Goal: Task Accomplishment & Management: Complete application form

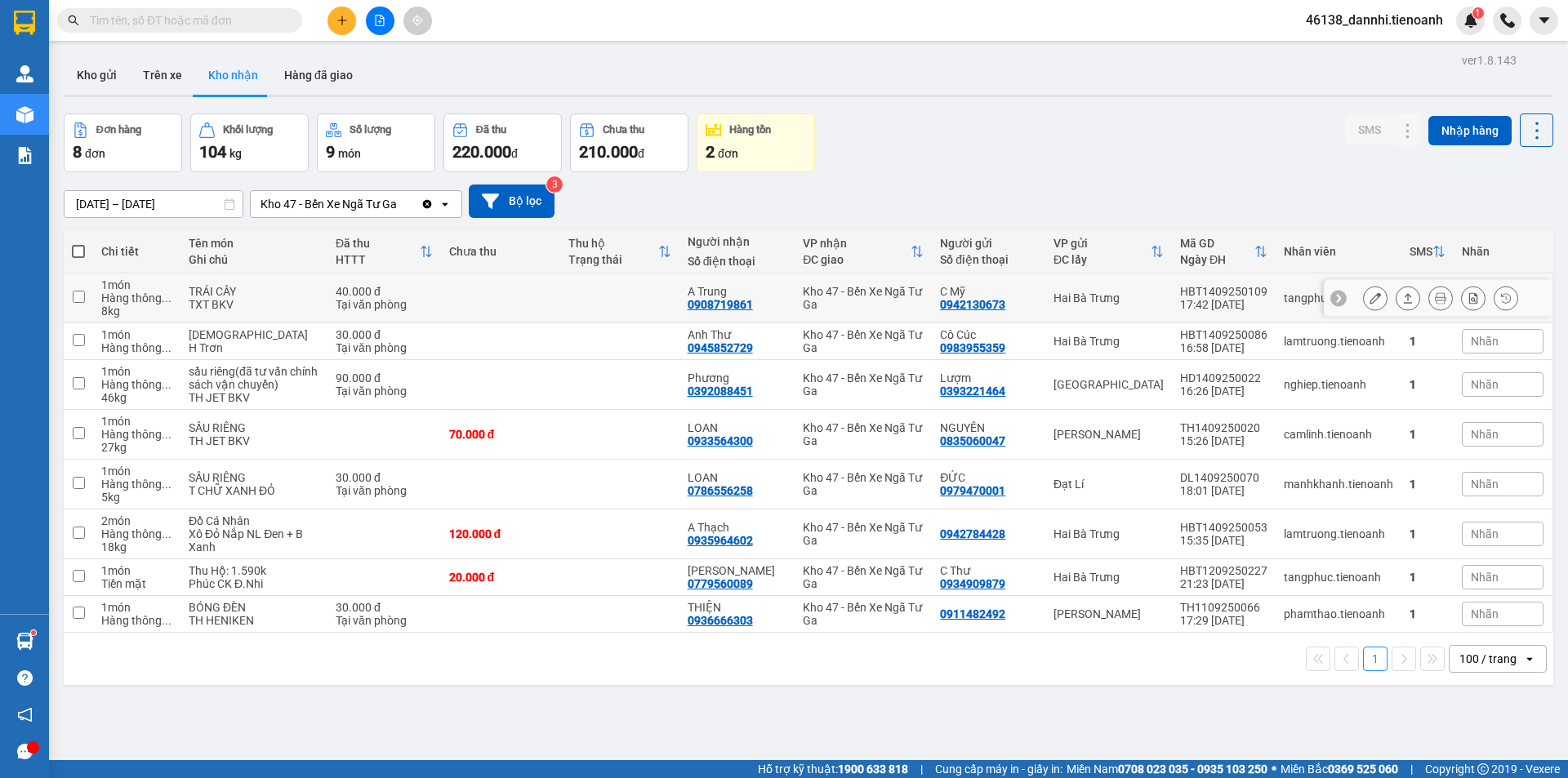
click at [1369, 301] on icon at bounding box center [1375, 298] width 11 height 11
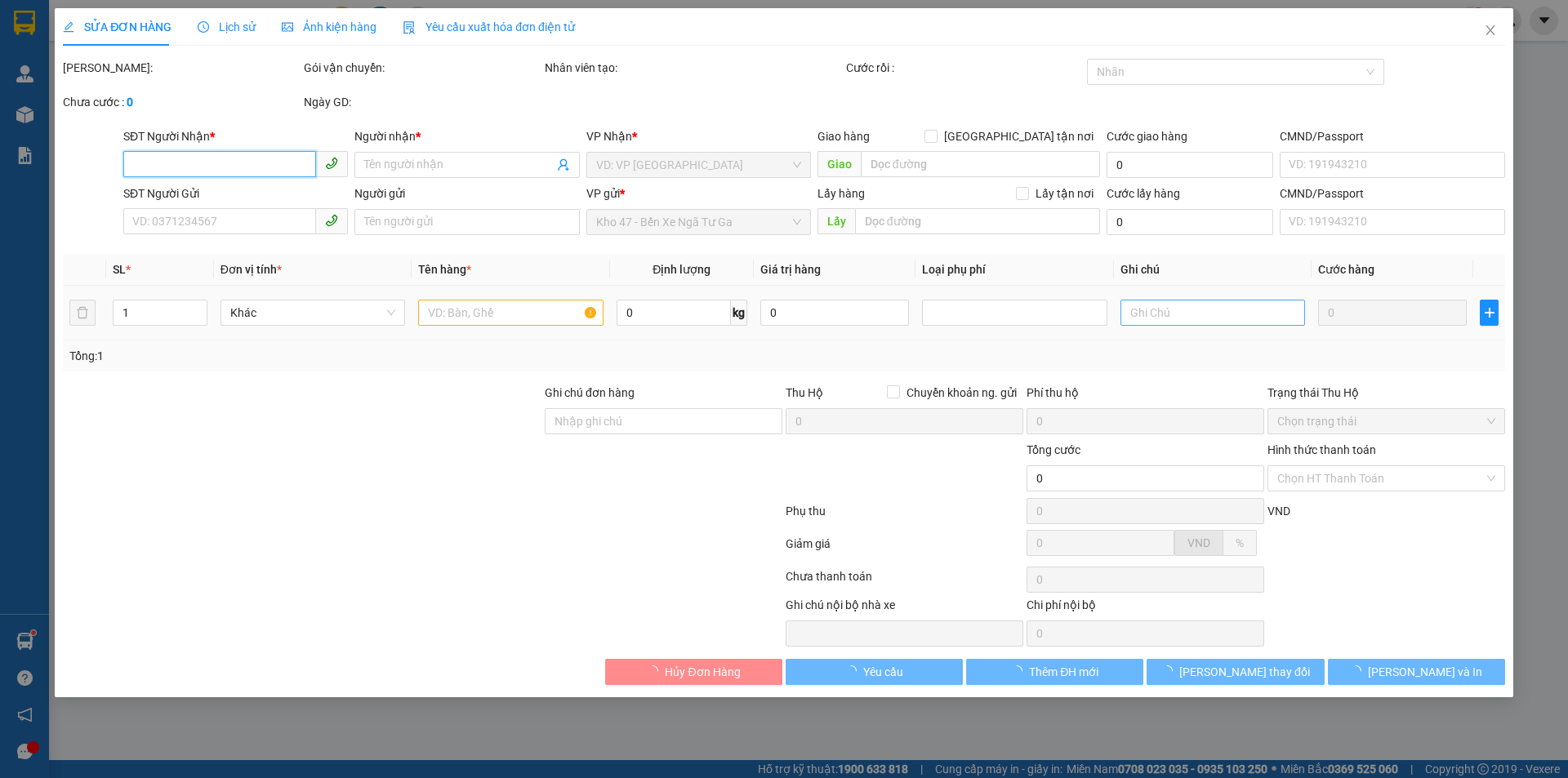
type input "0908719861"
type input "A Trung"
type input "0942130673"
type input "C Mỹ"
type input "40.000"
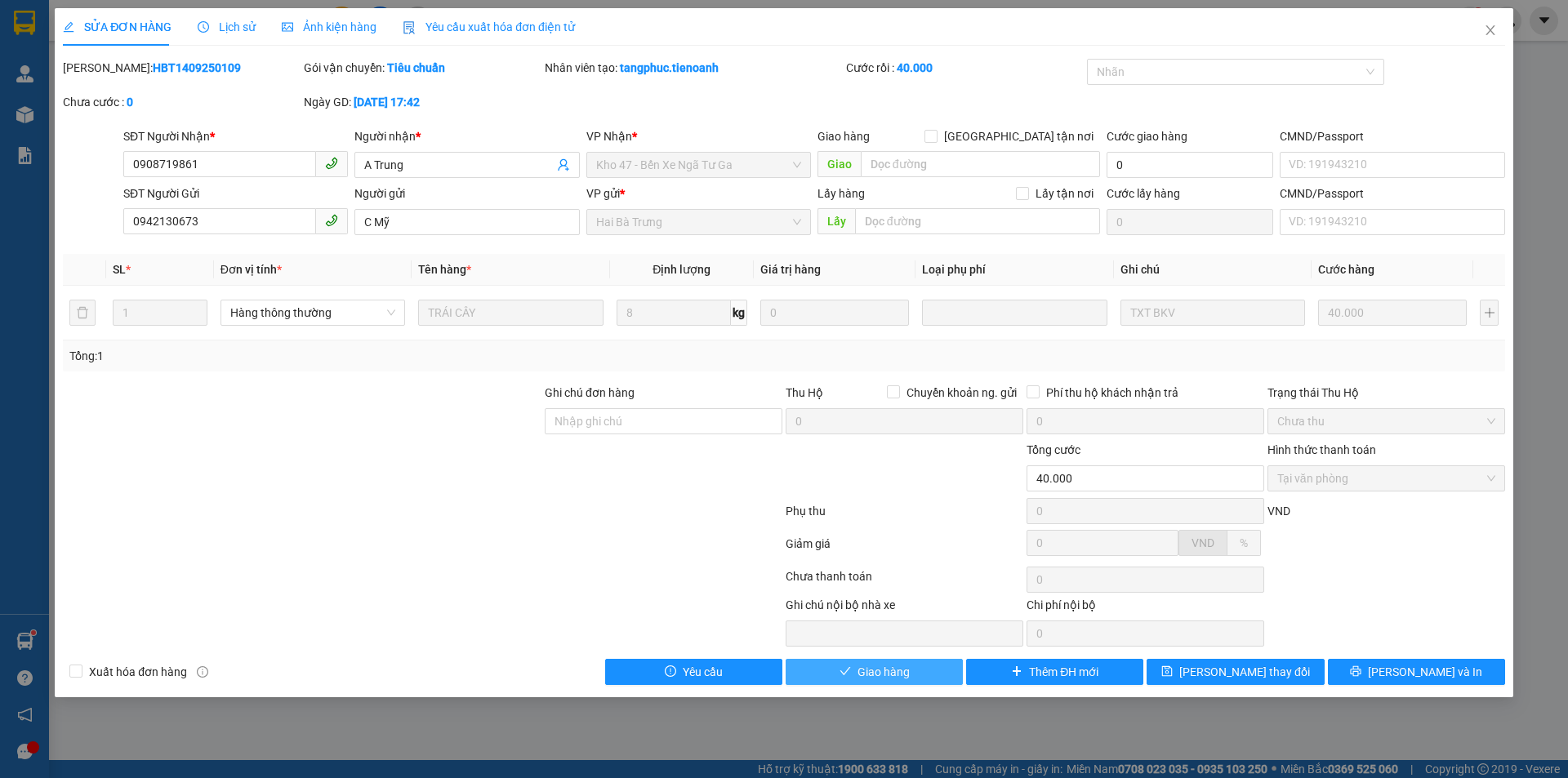
click at [870, 661] on button "Giao hàng" at bounding box center [874, 672] width 177 height 26
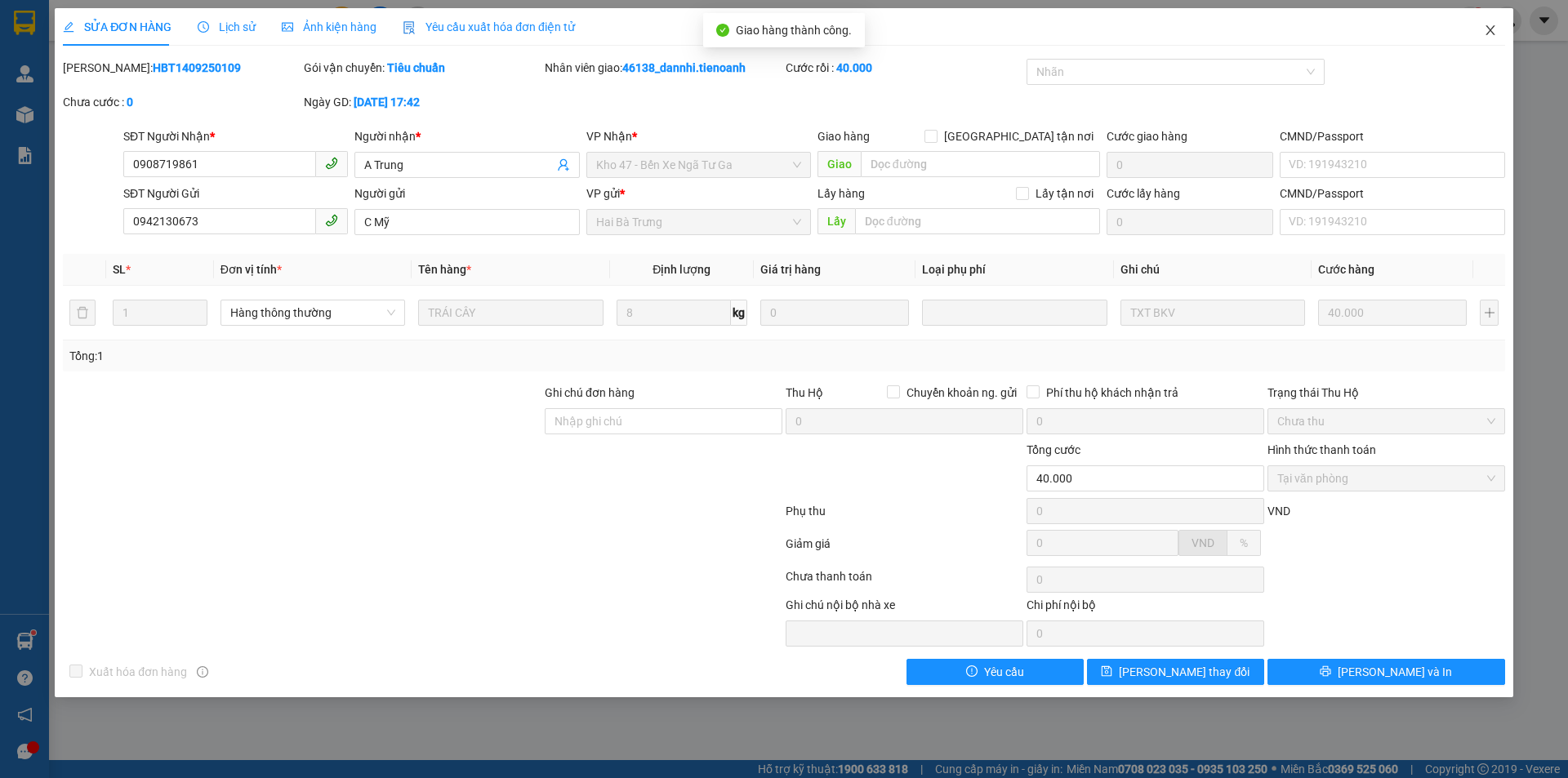
click at [1487, 31] on icon "close" at bounding box center [1490, 31] width 13 height 13
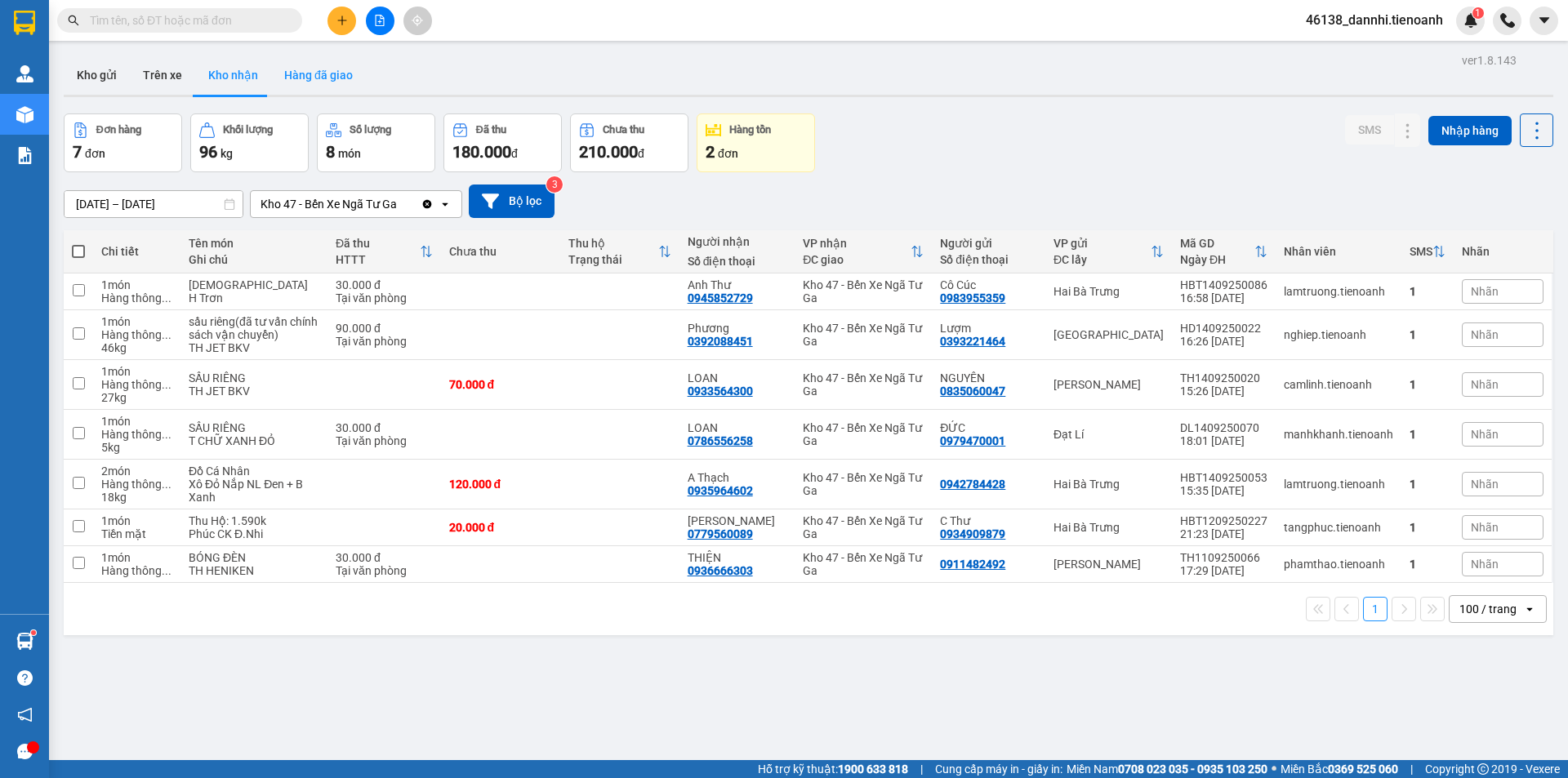
click at [339, 82] on button "Hàng đã giao" at bounding box center [318, 75] width 94 height 39
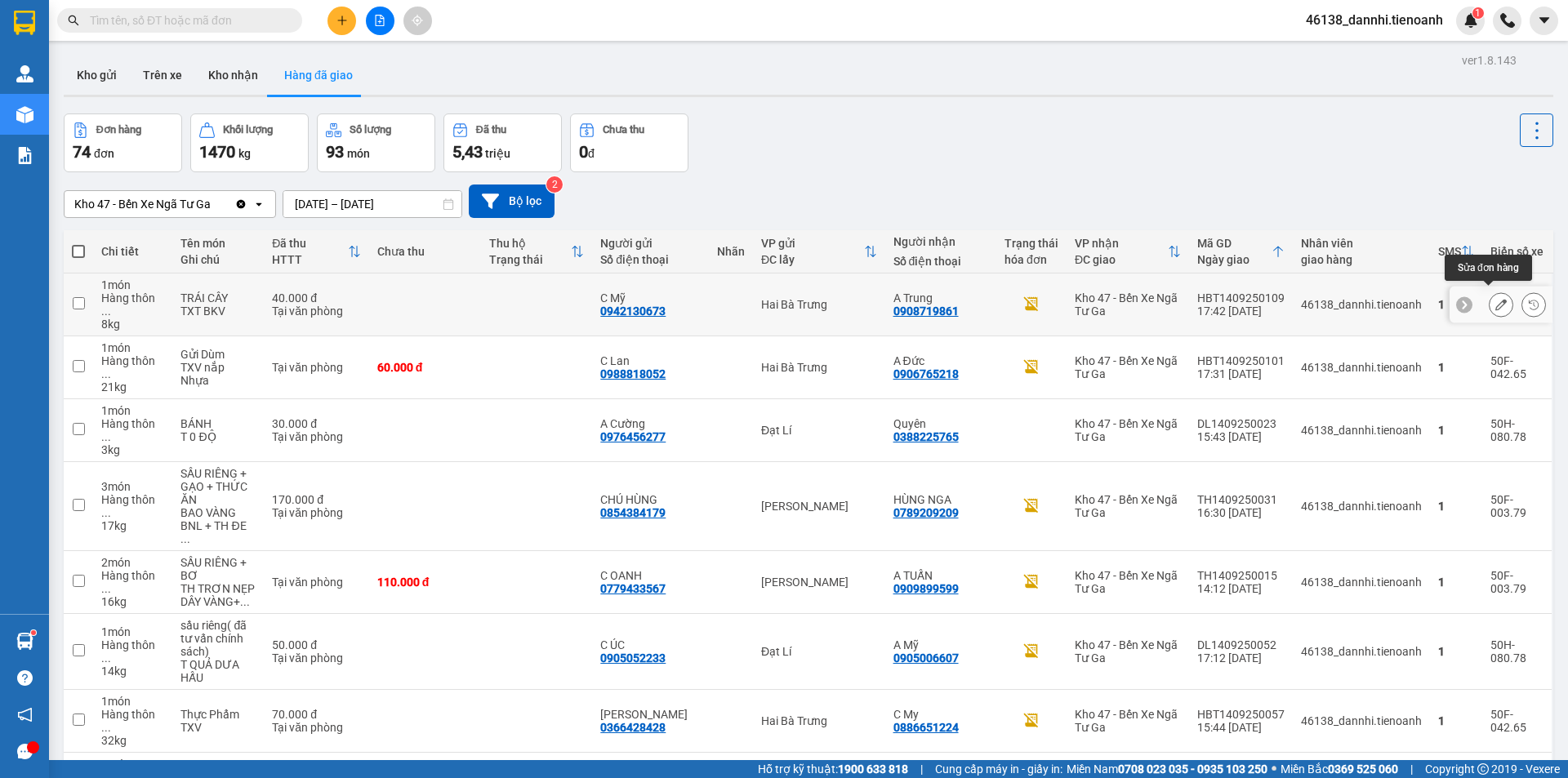
click at [1495, 299] on icon at bounding box center [1500, 304] width 11 height 11
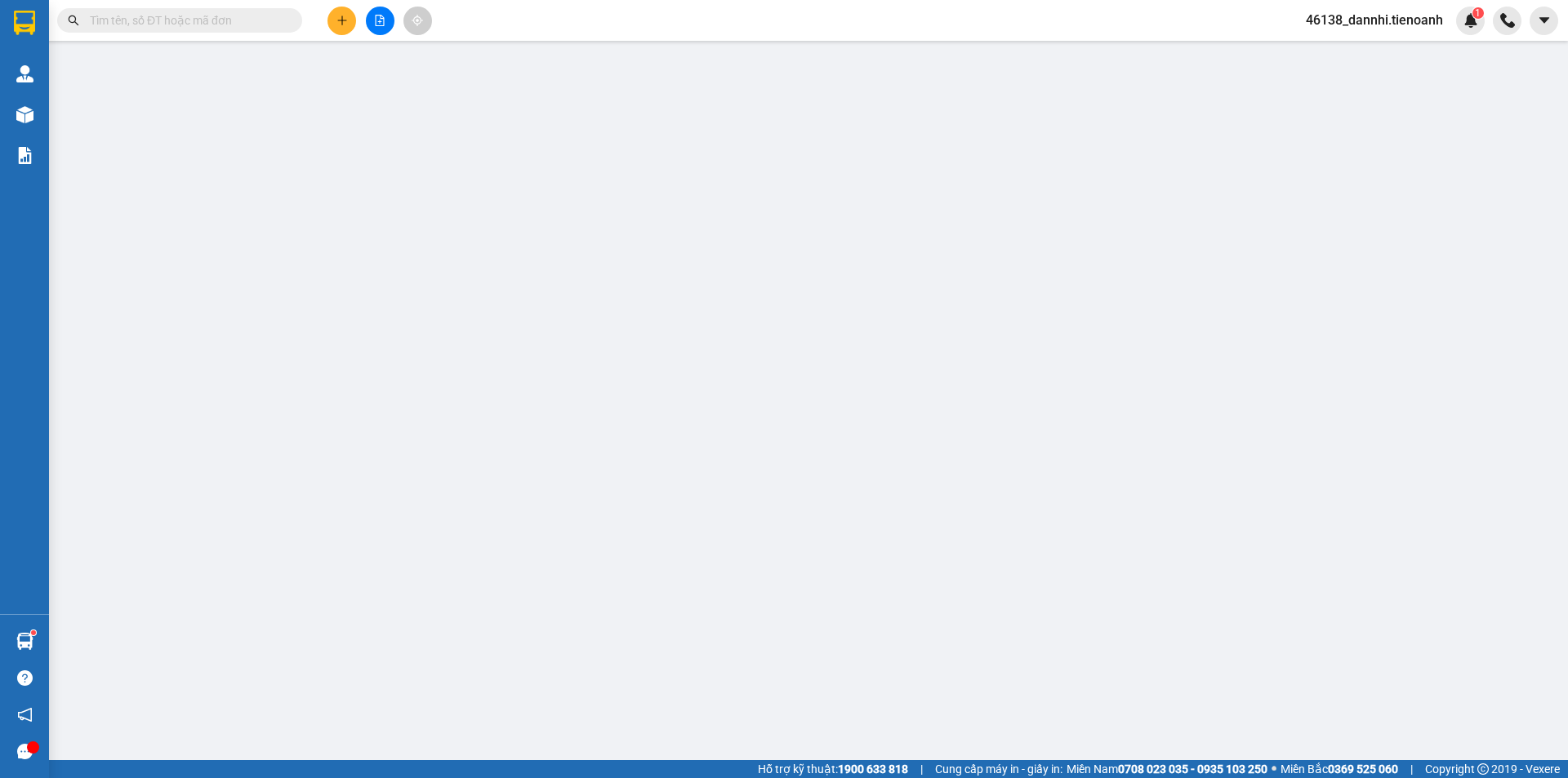
type input "0908719861"
type input "A Trung"
type input "0942130673"
type input "C Mỹ"
type input "40.000"
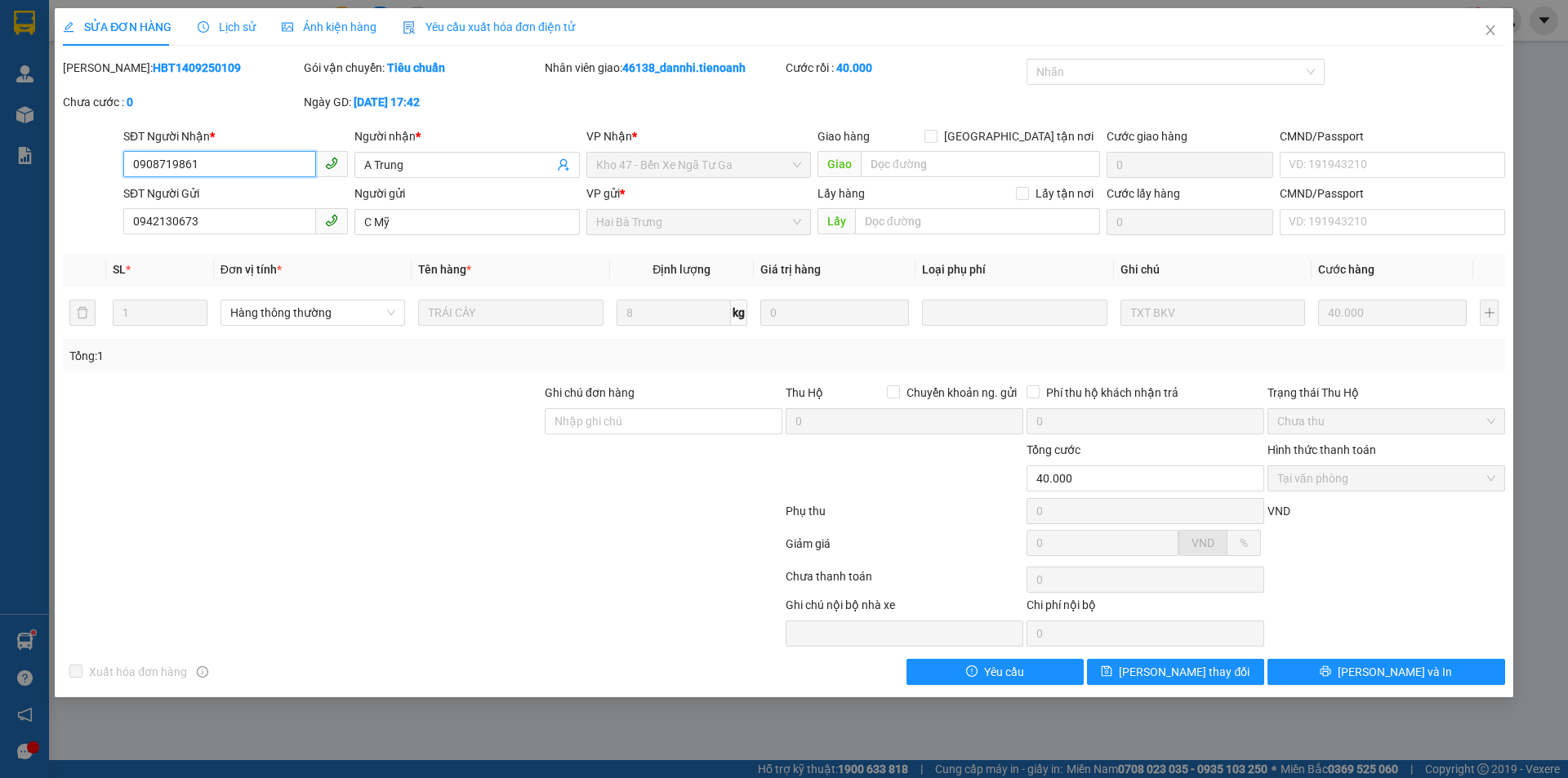
click at [213, 169] on input "0908719861" at bounding box center [219, 164] width 193 height 26
click at [1500, 35] on span "Close" at bounding box center [1489, 31] width 45 height 45
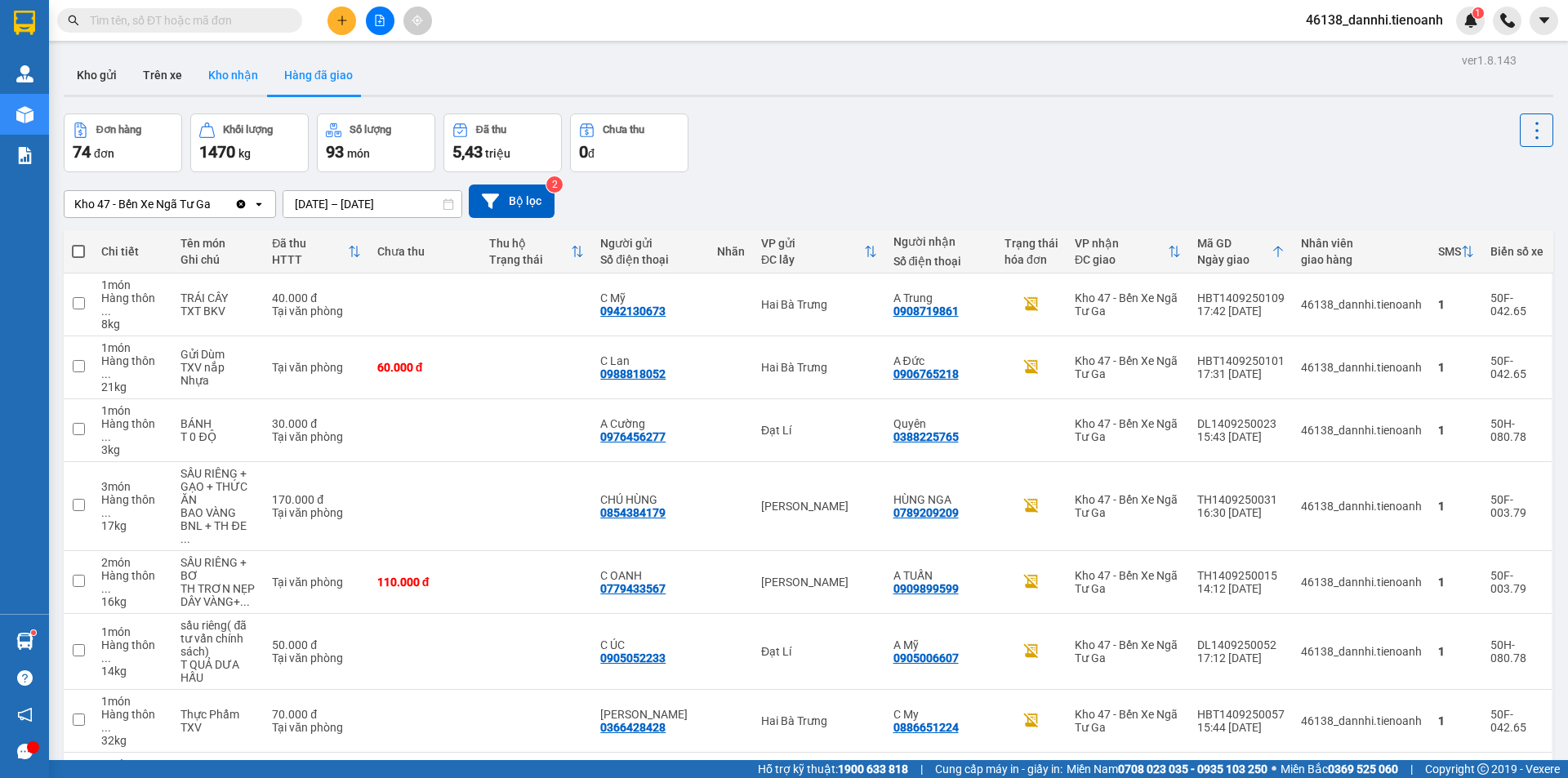
click at [256, 75] on button "Kho nhận" at bounding box center [233, 75] width 76 height 39
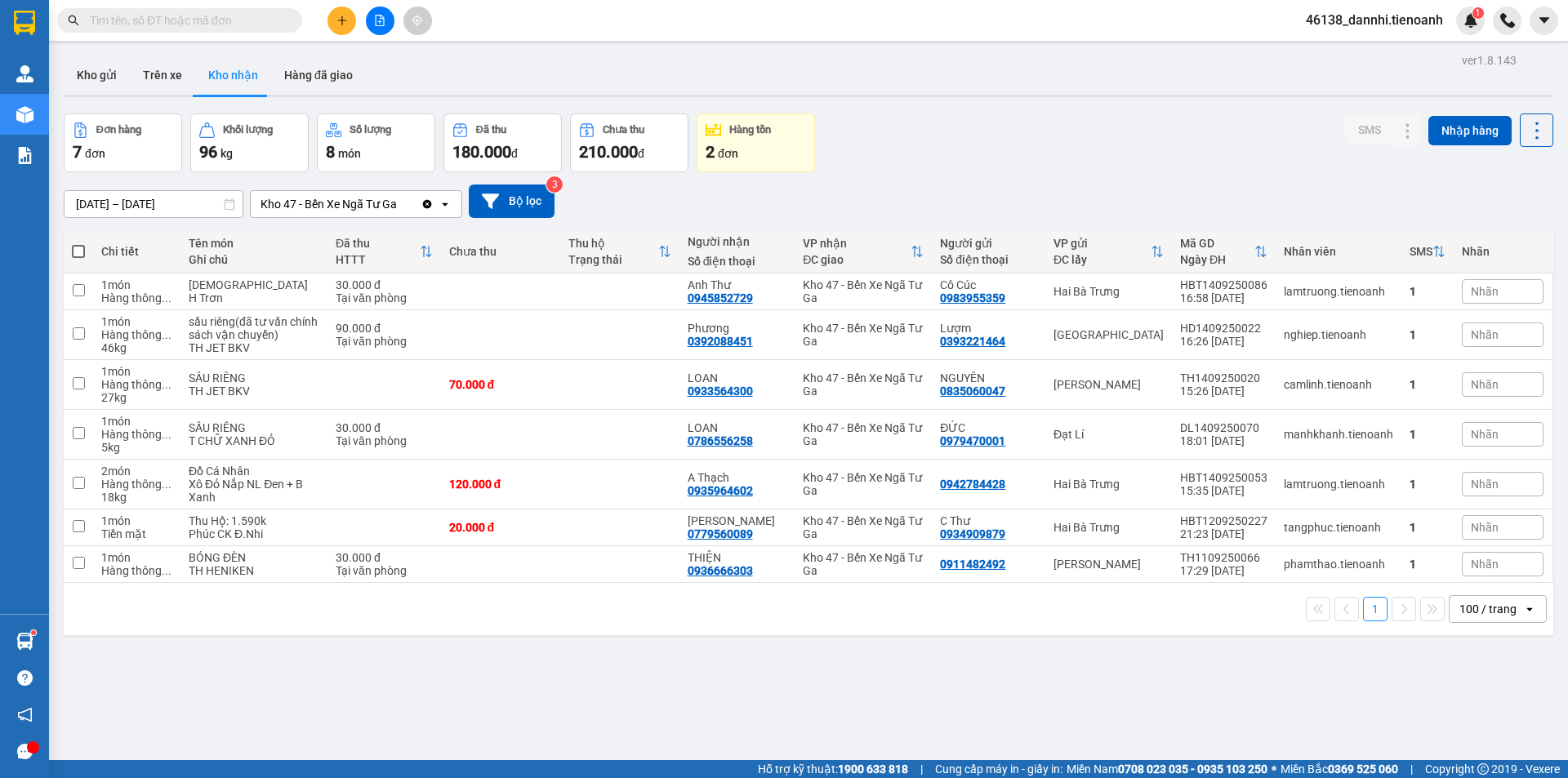
click at [195, 56] on button "Kho nhận" at bounding box center [233, 75] width 76 height 39
click at [344, 19] on icon "plus" at bounding box center [342, 20] width 11 height 11
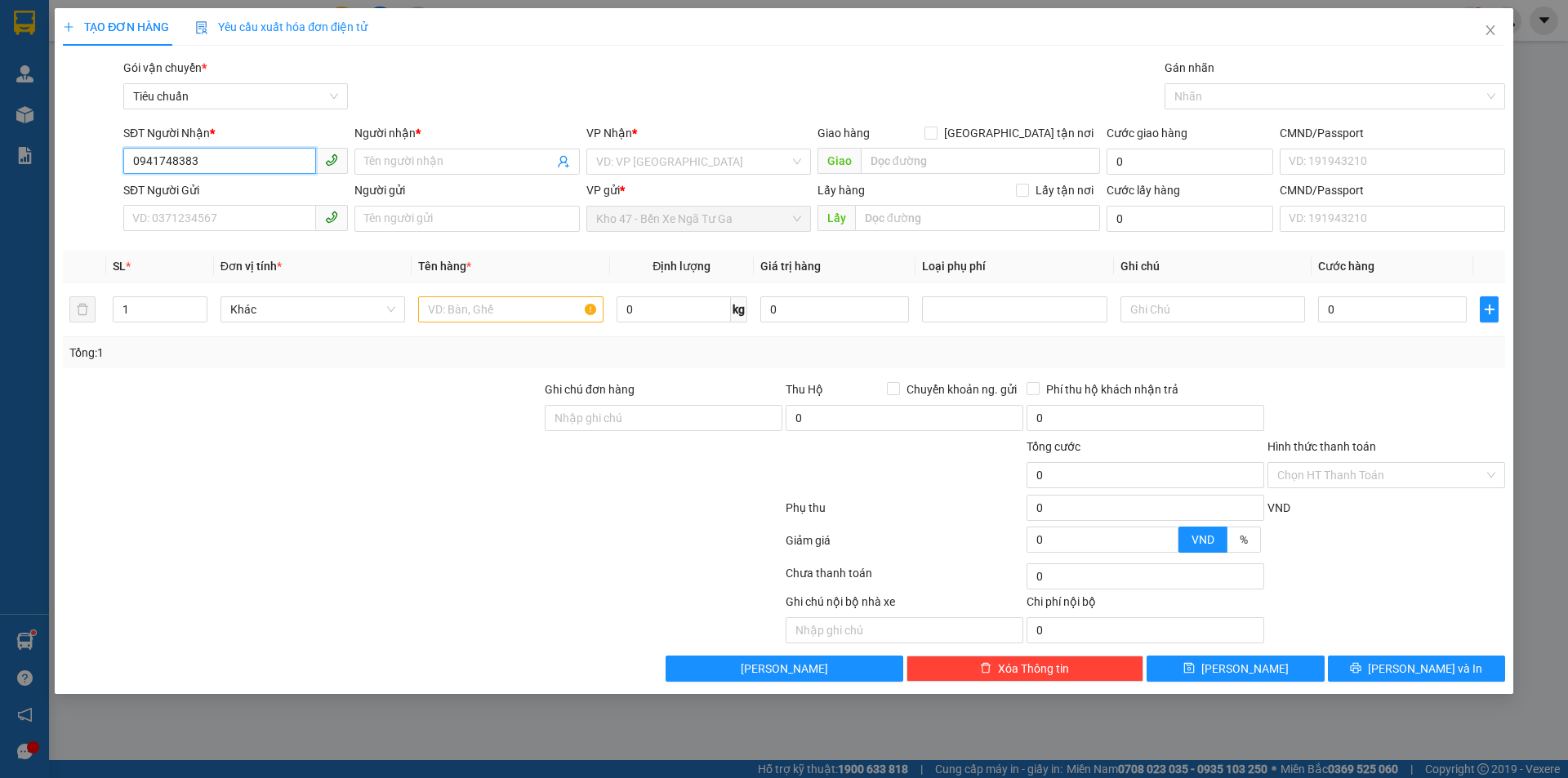
type input "0941748383"
click at [447, 148] on div "Người nhận *" at bounding box center [467, 136] width 225 height 24
click at [445, 167] on input "Người nhận *" at bounding box center [458, 161] width 189 height 18
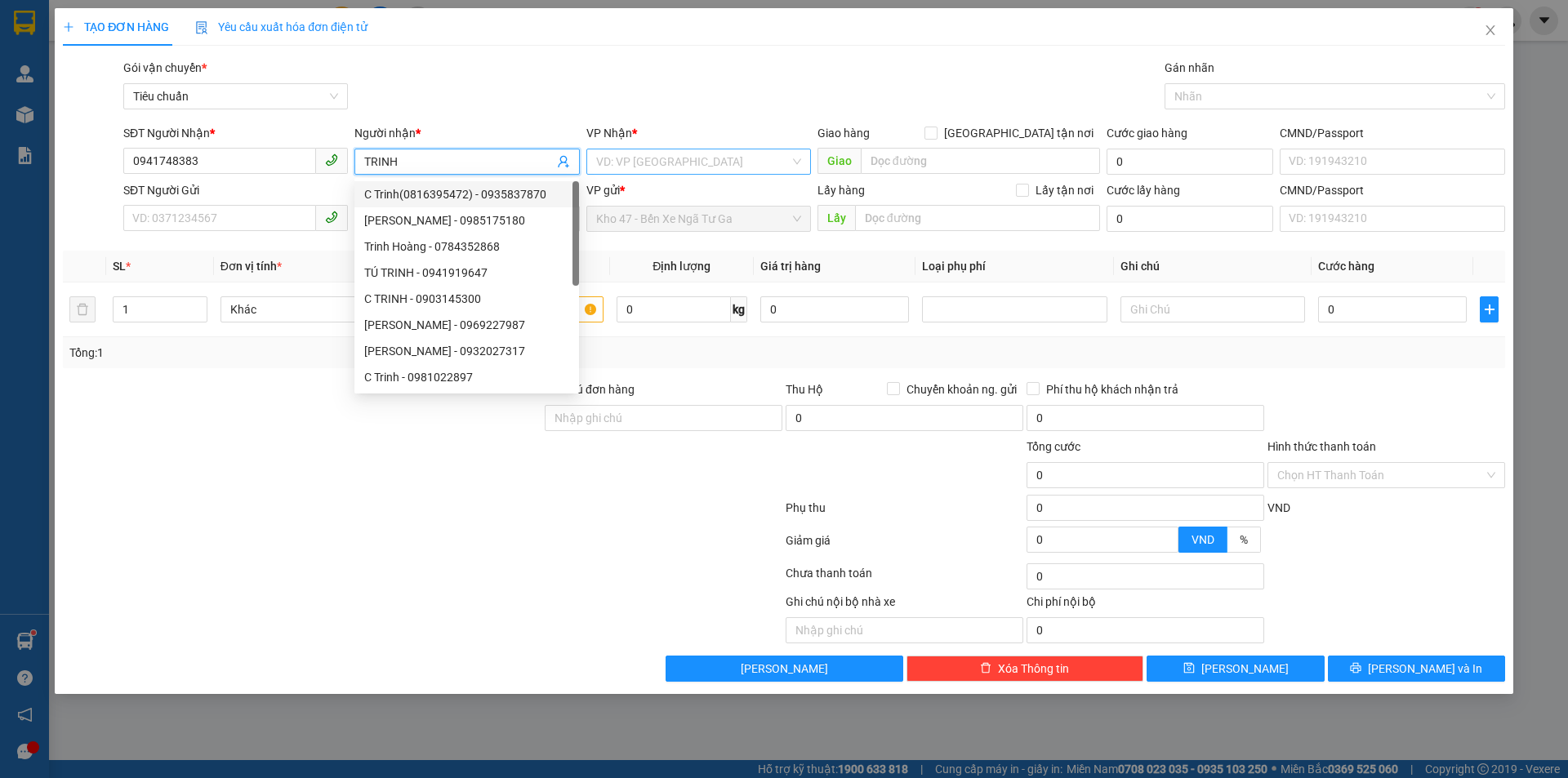
type input "TRINH"
click at [626, 167] on input "search" at bounding box center [692, 161] width 193 height 24
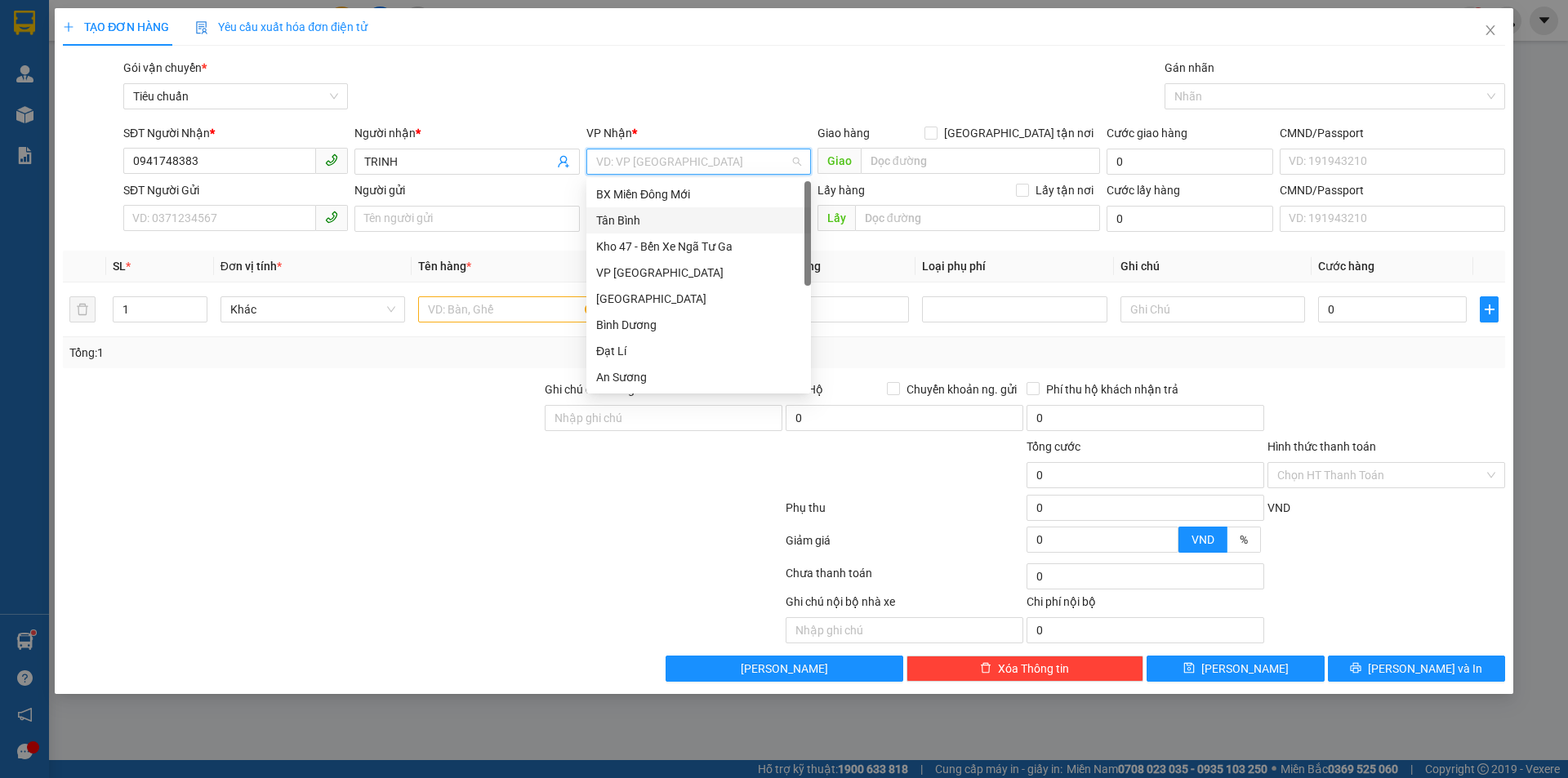
scroll to position [150, 0]
click at [654, 204] on div "Đạt Lí" at bounding box center [698, 200] width 205 height 18
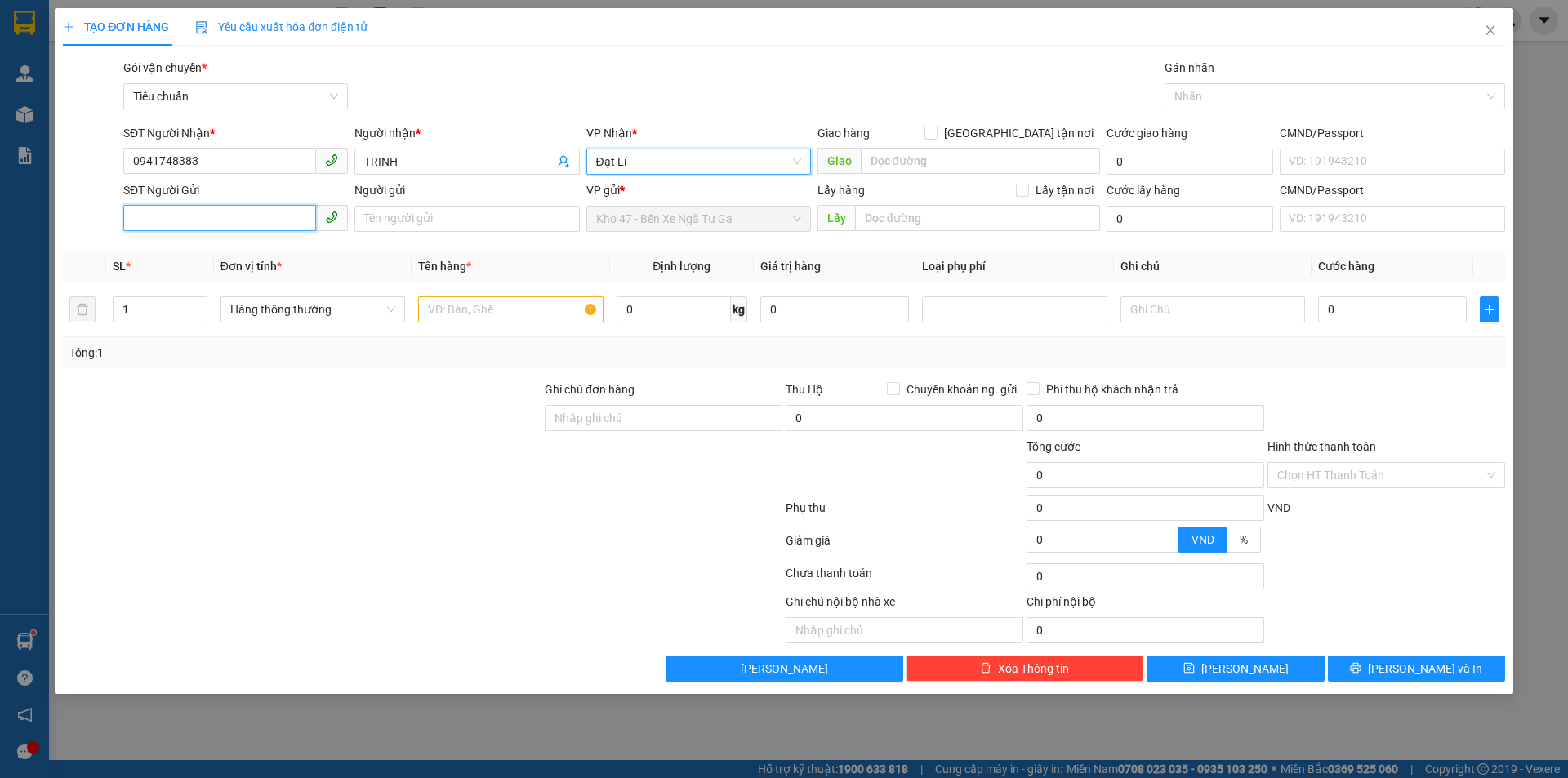
click at [262, 221] on input "SĐT Người Gửi" at bounding box center [219, 217] width 193 height 26
type input "0966921951"
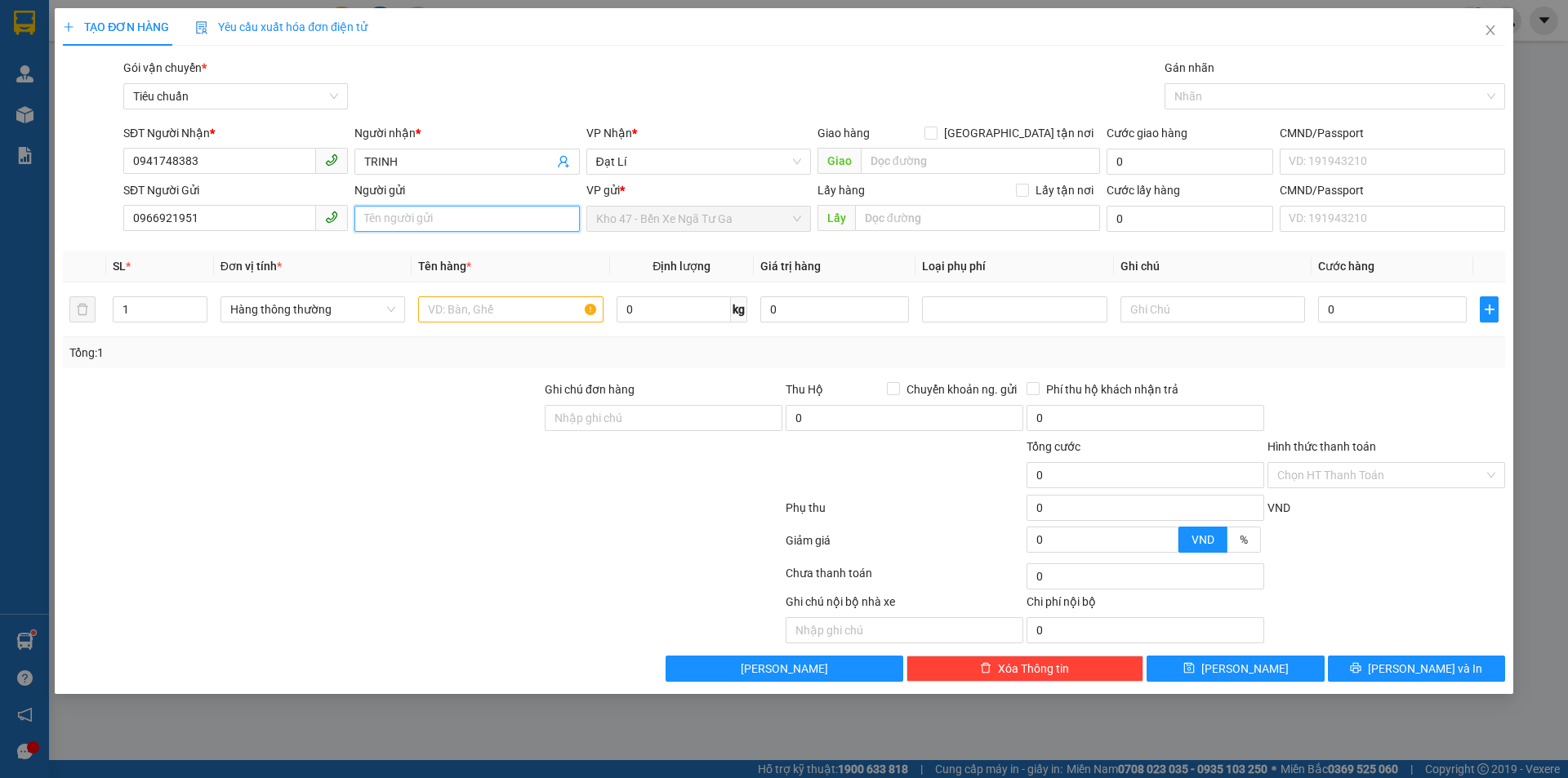
click at [433, 224] on input "Người gửi" at bounding box center [467, 218] width 225 height 26
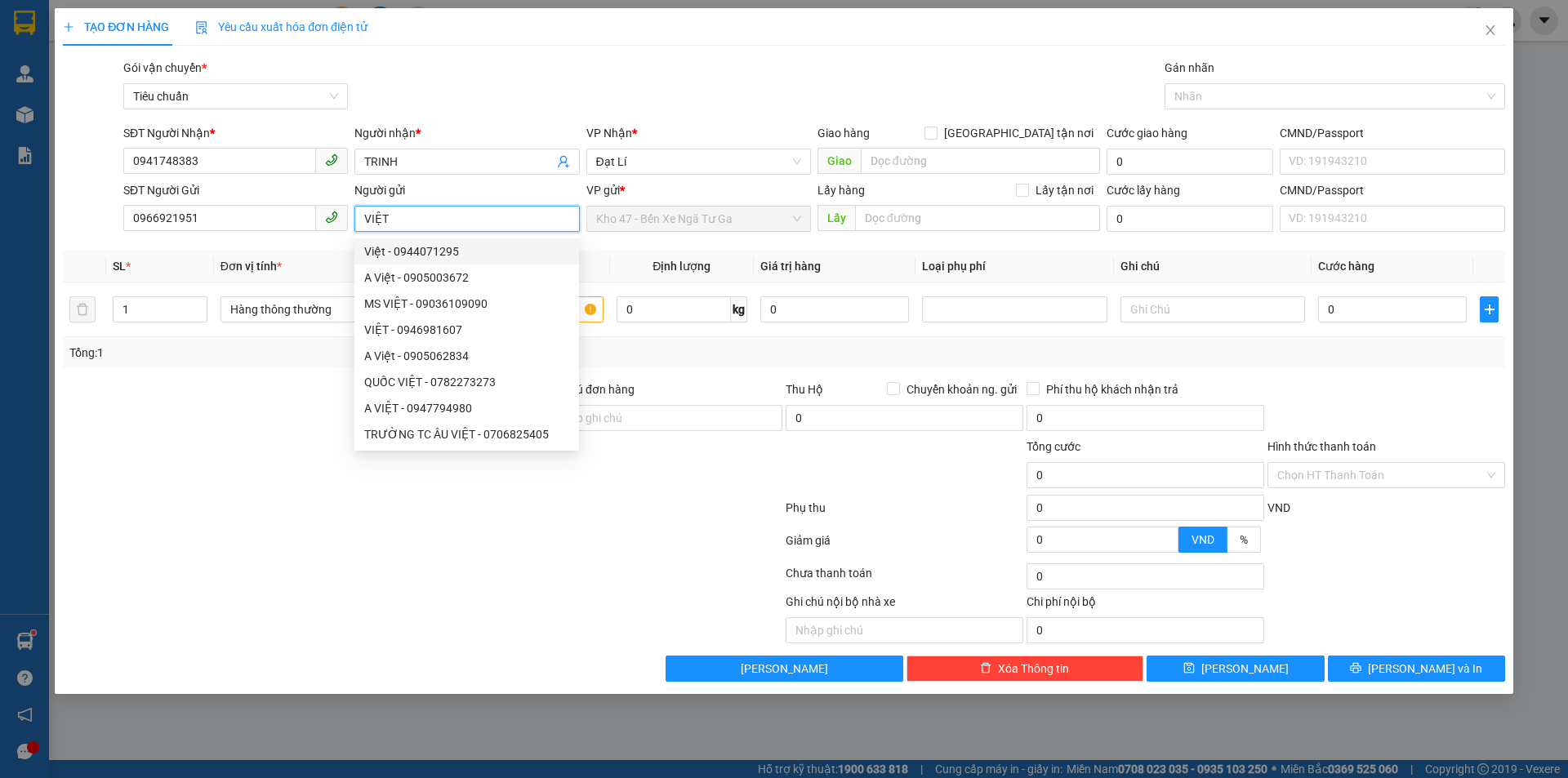
type input "VIỆT"
click at [216, 426] on div at bounding box center [302, 409] width 481 height 57
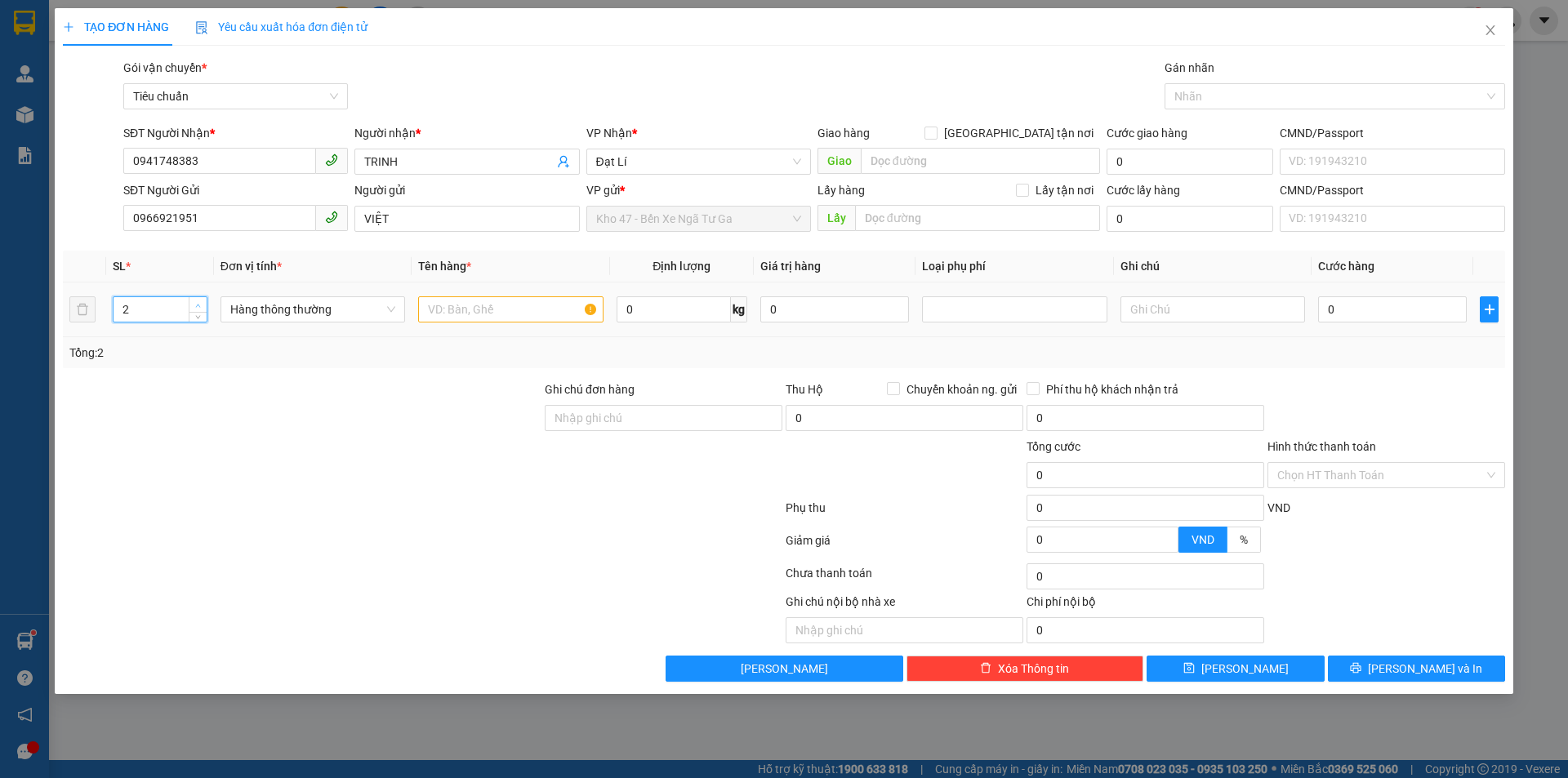
click at [202, 302] on span "up" at bounding box center [198, 305] width 10 height 10
type input "3"
click at [202, 302] on span "up" at bounding box center [198, 305] width 10 height 10
click at [450, 303] on input "text" at bounding box center [510, 309] width 184 height 26
type input "NHÍP XE"
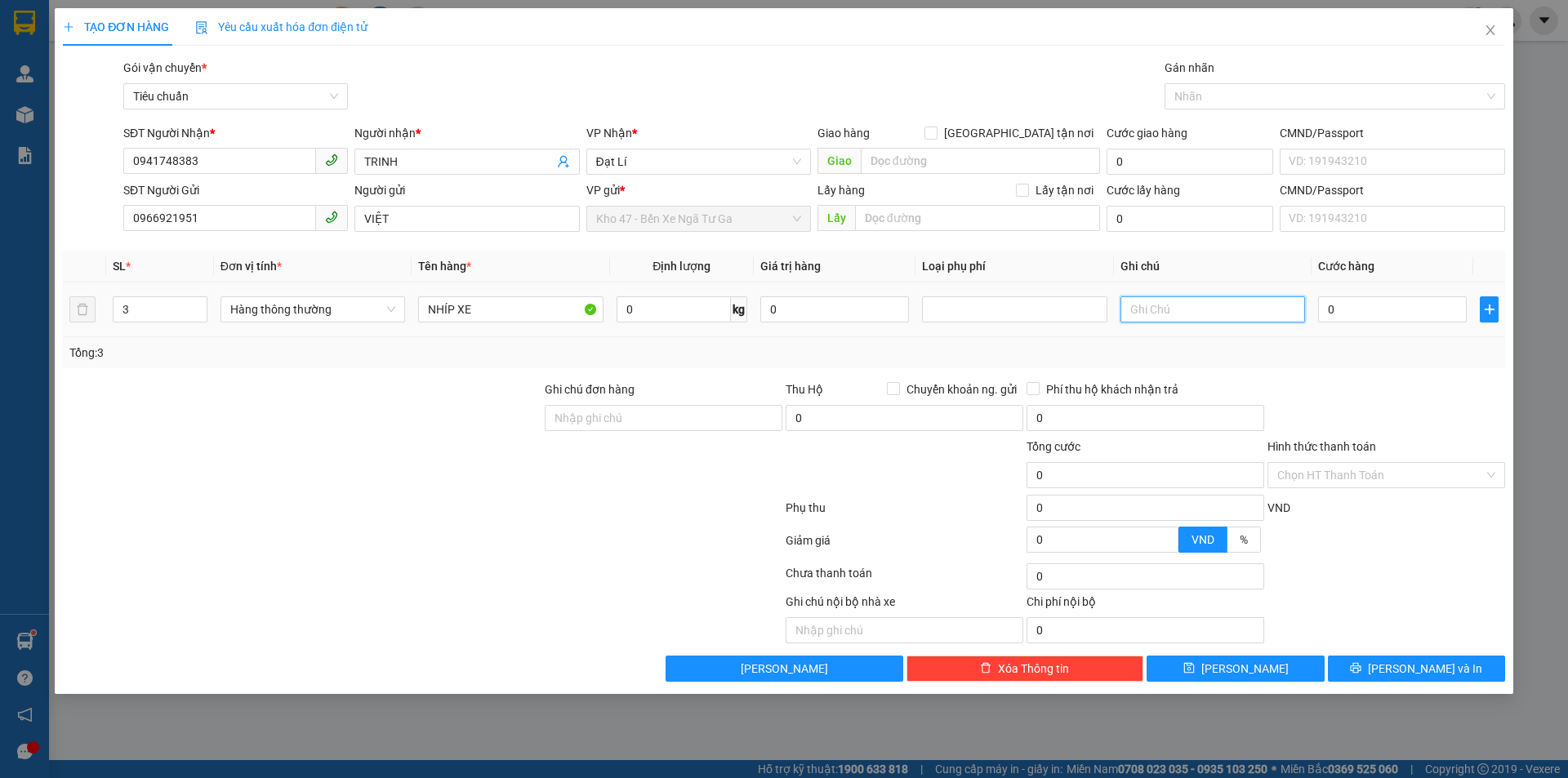
click at [1126, 303] on input "text" at bounding box center [1212, 309] width 184 height 26
type input "3 KIỆN ĐEN DÀI"
click at [675, 319] on input "0" at bounding box center [673, 309] width 114 height 26
type input "60"
drag, startPoint x: 689, startPoint y: 352, endPoint x: 1298, endPoint y: 299, distance: 611.3
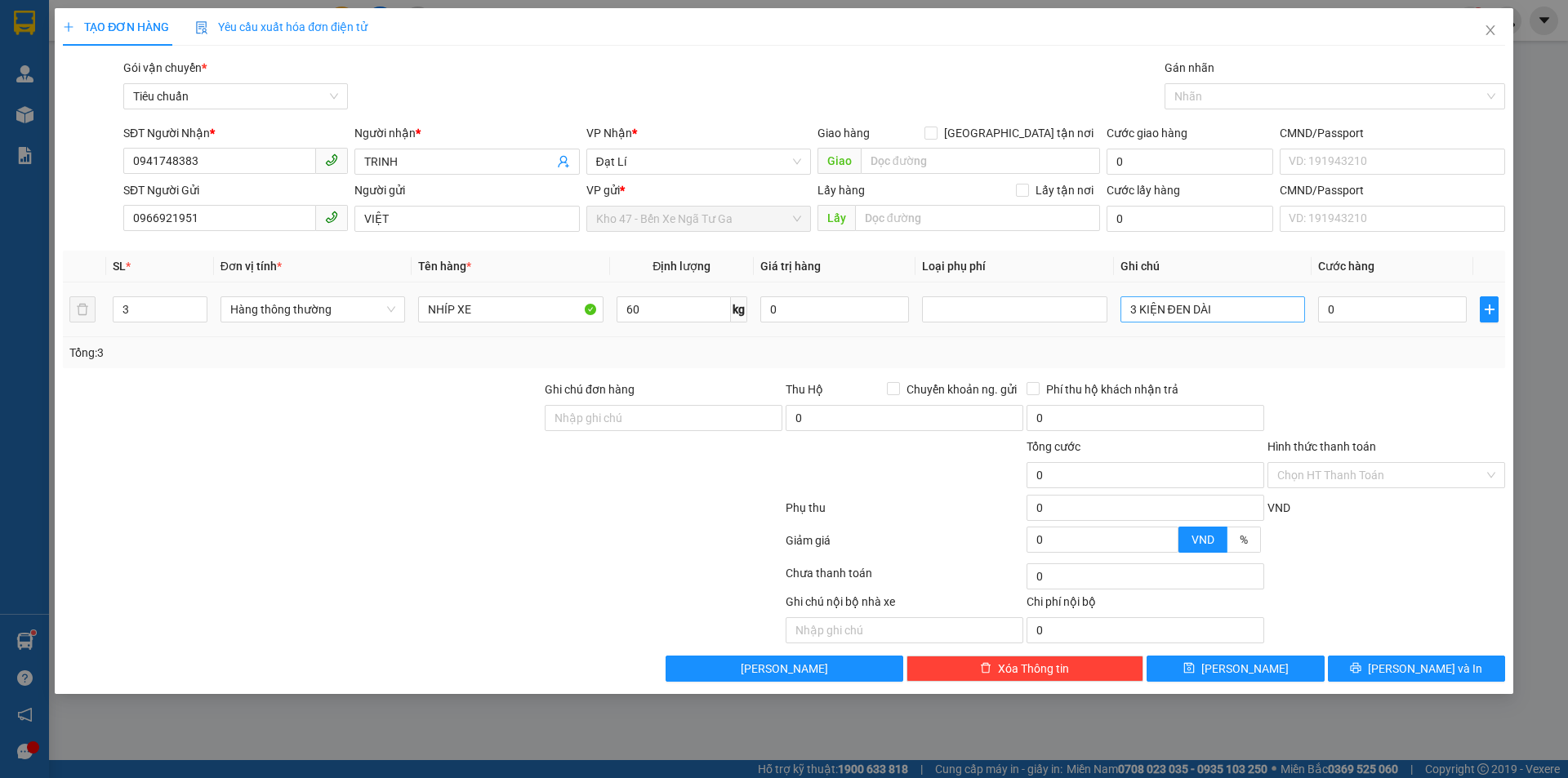
click at [689, 355] on div "Tổng: 3" at bounding box center [784, 352] width 1429 height 18
type input "100.000"
click at [1386, 312] on input "100.000" at bounding box center [1392, 309] width 149 height 26
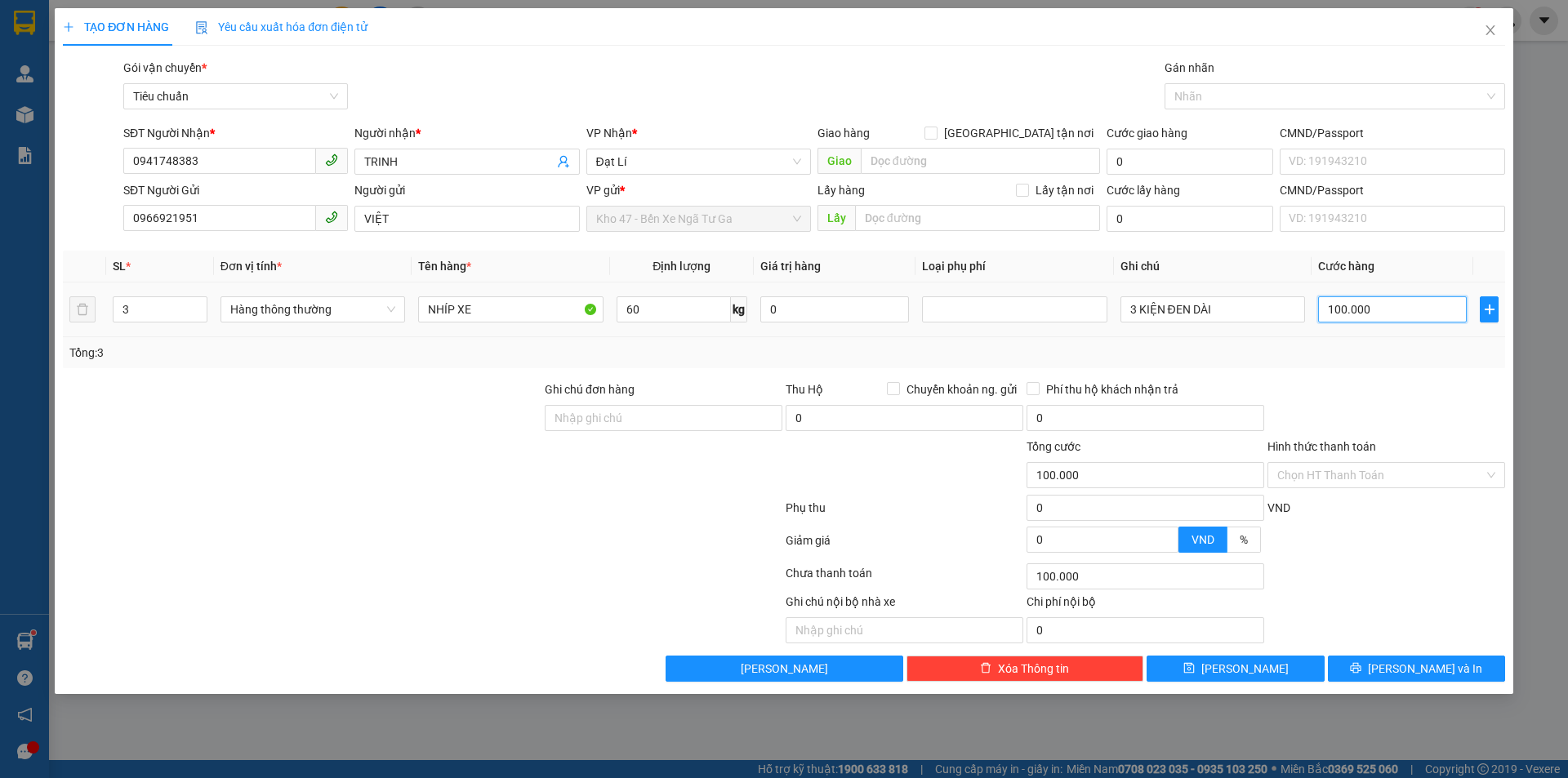
type input "1"
type input "12"
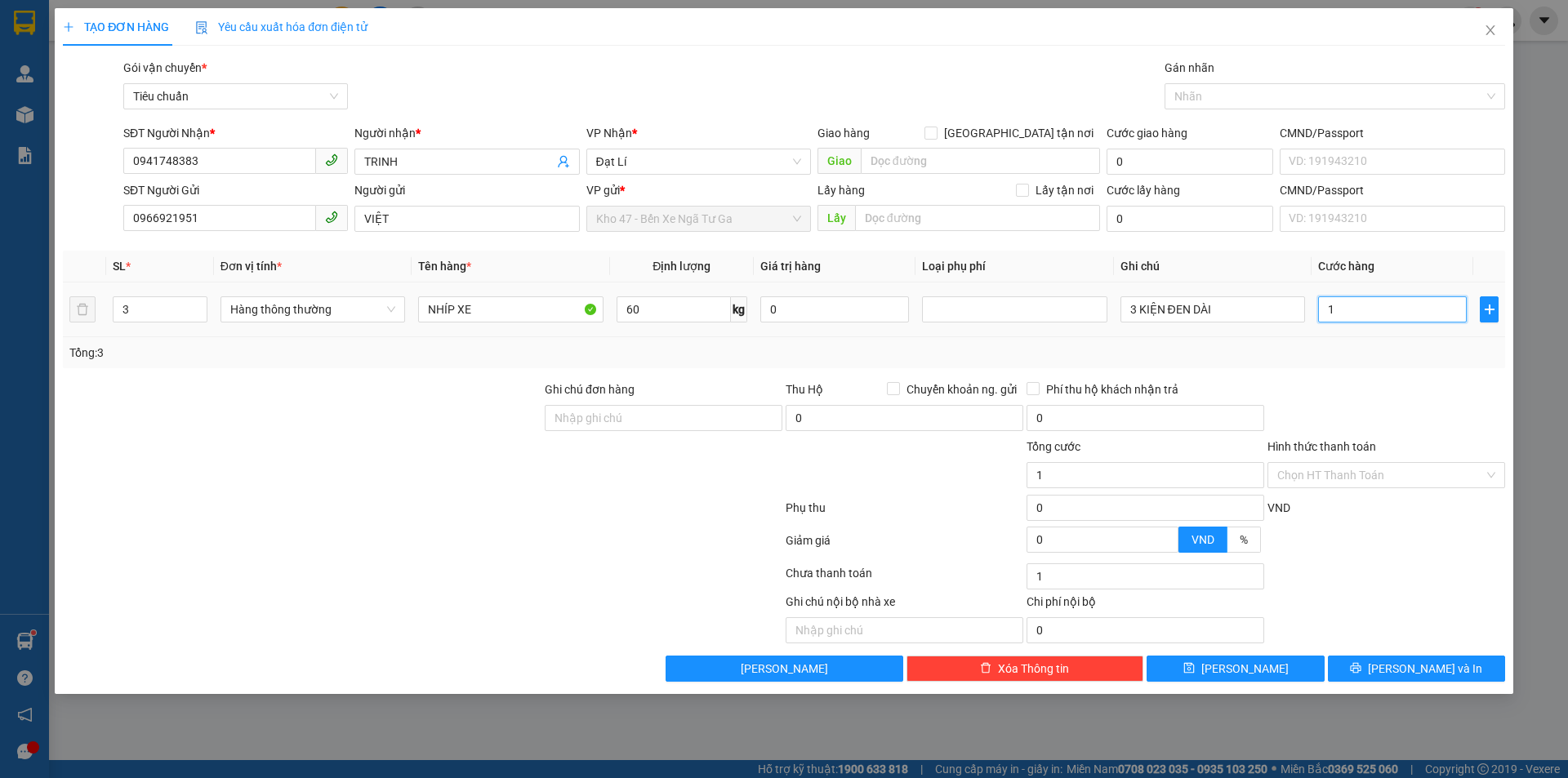
type input "12"
type input "120"
type input "120*"
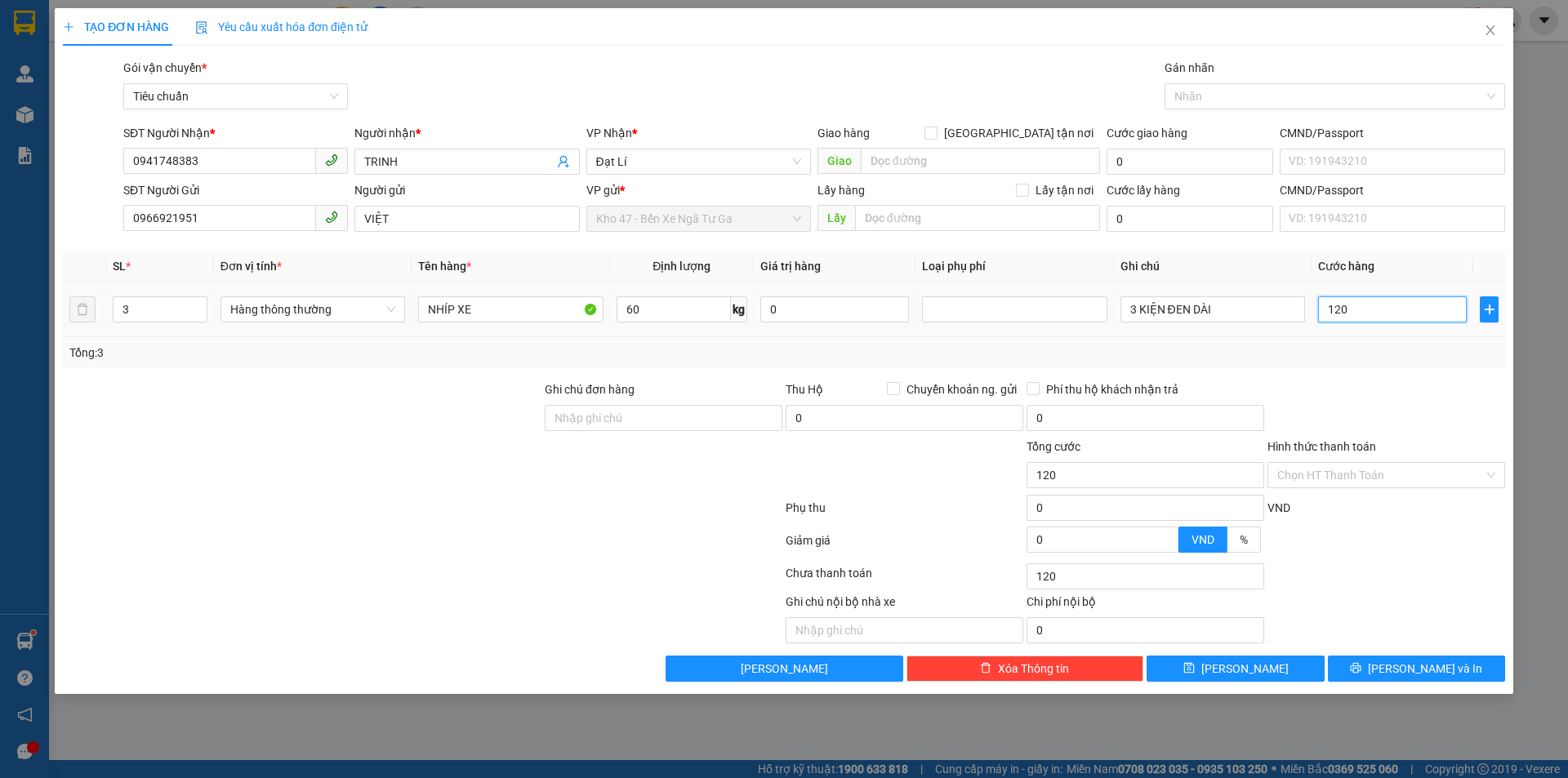
type input "0"
type input "360.000"
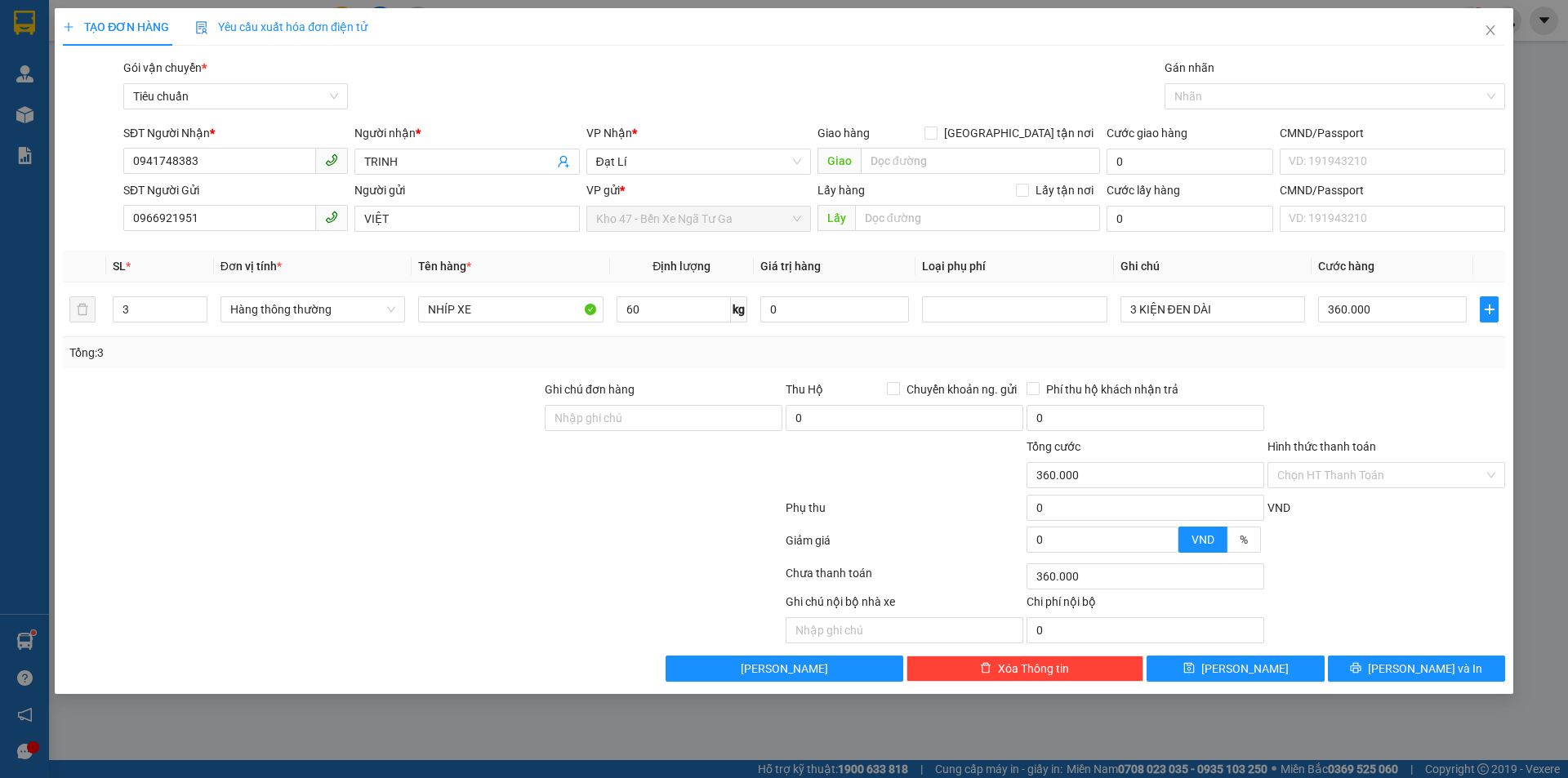
click at [1430, 378] on div "Transit Pickup Surcharge Ids Transit Deliver Surcharge Ids Transit Deliver Surc…" at bounding box center [784, 370] width 1442 height 623
click at [1361, 663] on icon "printer" at bounding box center [1355, 667] width 10 height 10
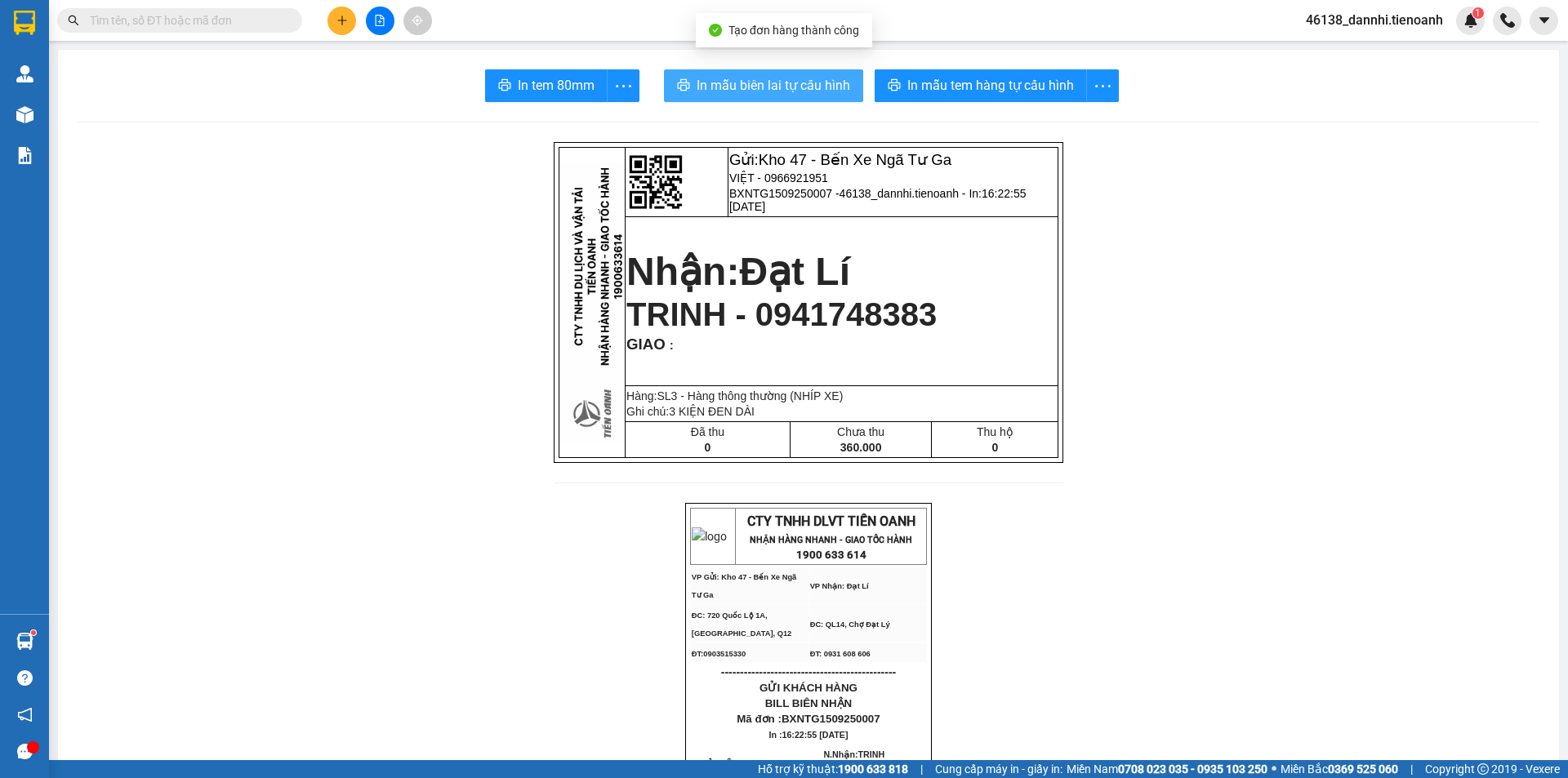
click at [720, 69] on button "In mẫu biên lai tự cấu hình" at bounding box center [763, 85] width 199 height 32
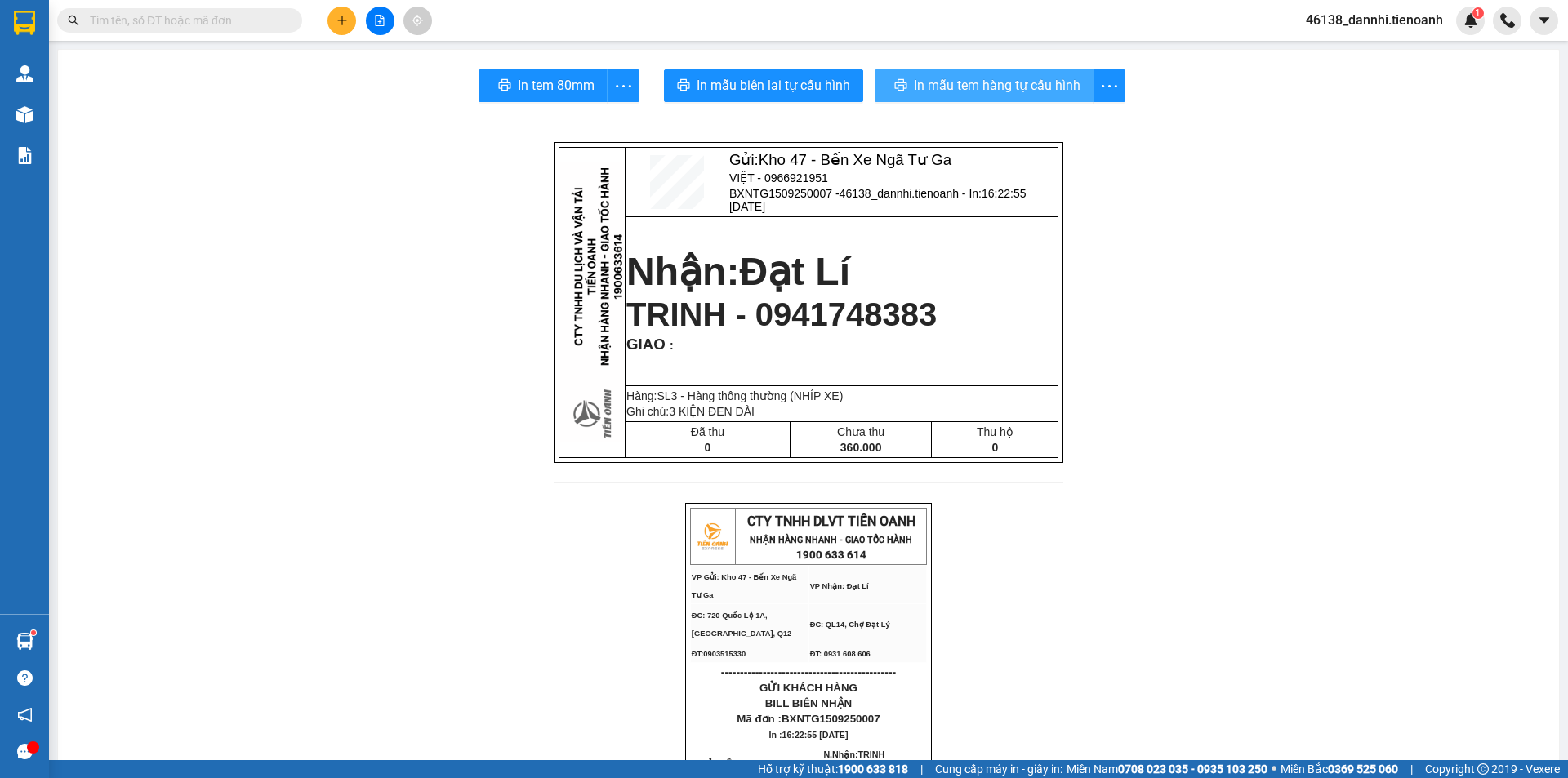
click at [917, 80] on span "In mẫu tem hàng tự cấu hình" at bounding box center [997, 85] width 167 height 20
